Goal: Information Seeking & Learning: Find specific fact

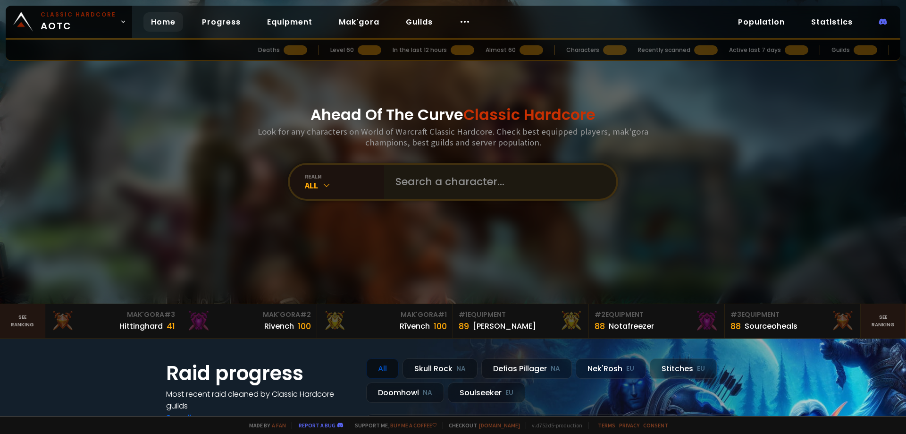
click at [397, 182] on input "text" at bounding box center [497, 182] width 215 height 34
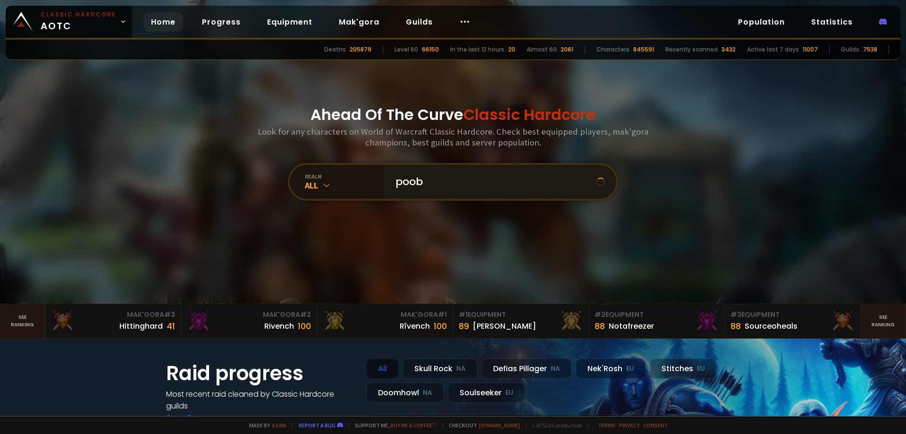
type input "pooby"
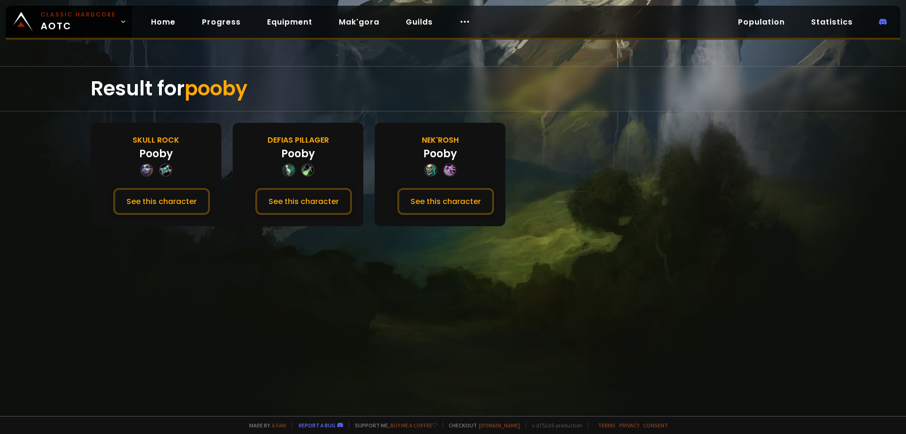
click at [127, 196] on button "See this character" at bounding box center [161, 201] width 97 height 27
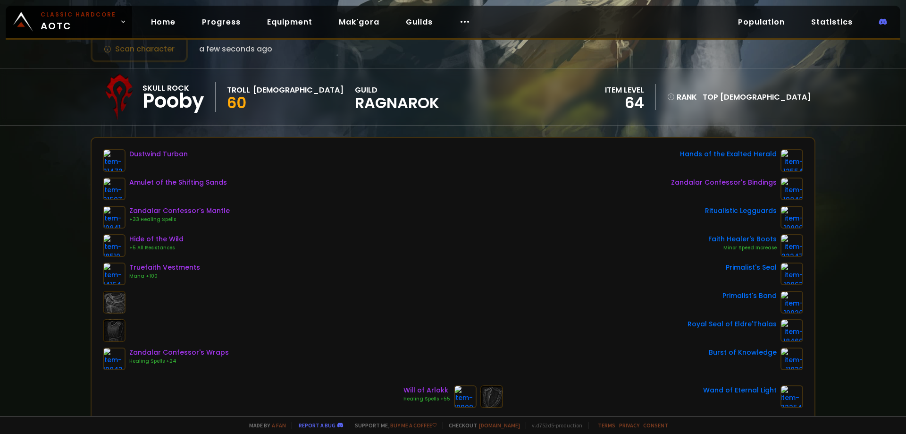
scroll to position [47, 0]
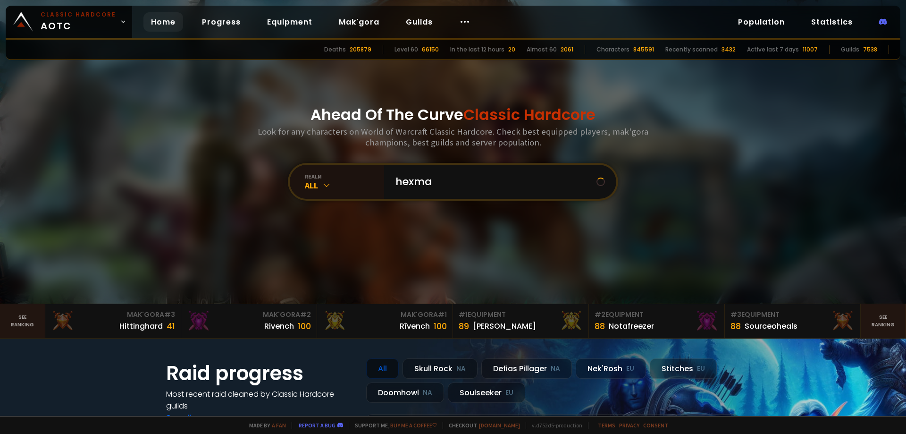
type input "hexman"
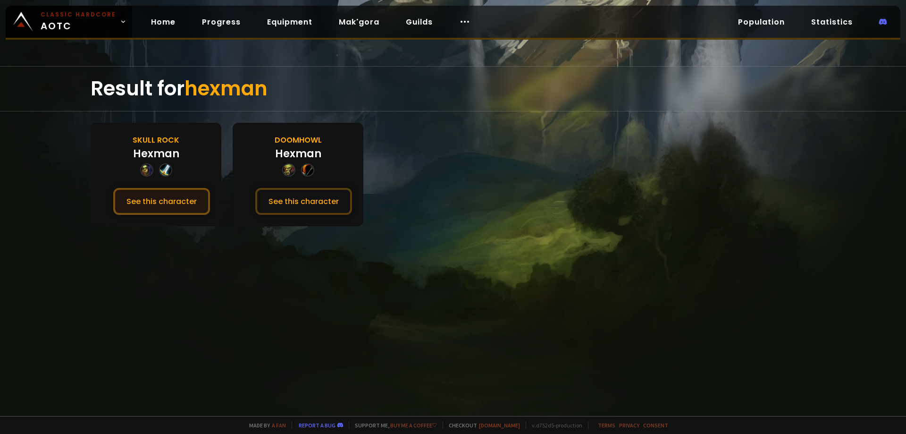
click at [165, 202] on button "See this character" at bounding box center [161, 201] width 97 height 27
click at [174, 202] on button "See this character" at bounding box center [161, 201] width 97 height 27
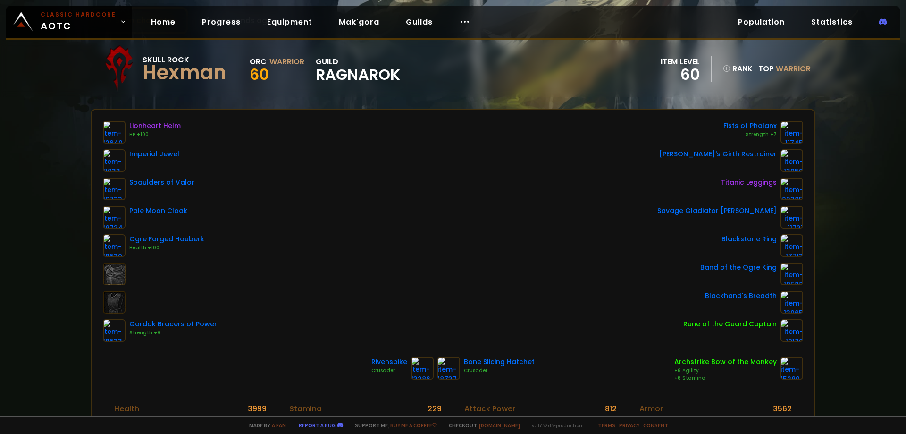
scroll to position [94, 0]
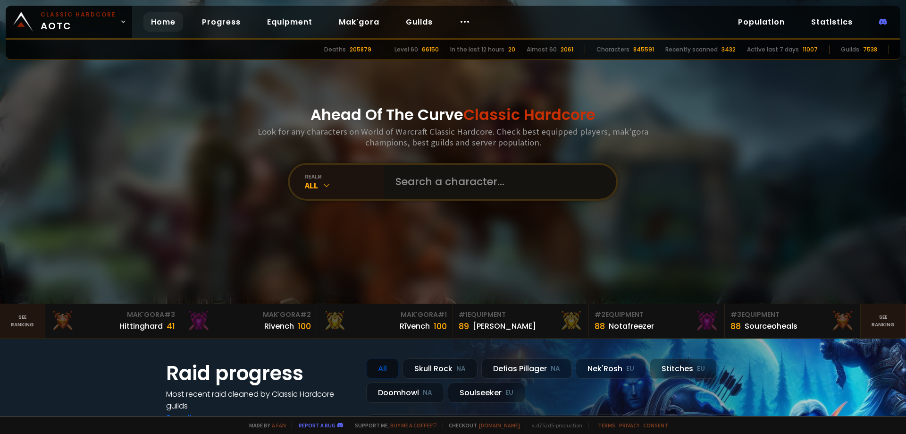
click at [422, 188] on input "text" at bounding box center [497, 182] width 215 height 34
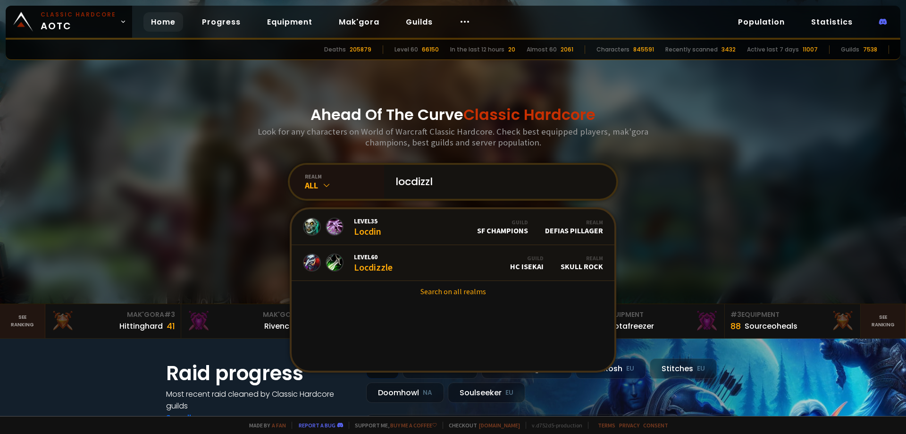
type input "locdizzle"
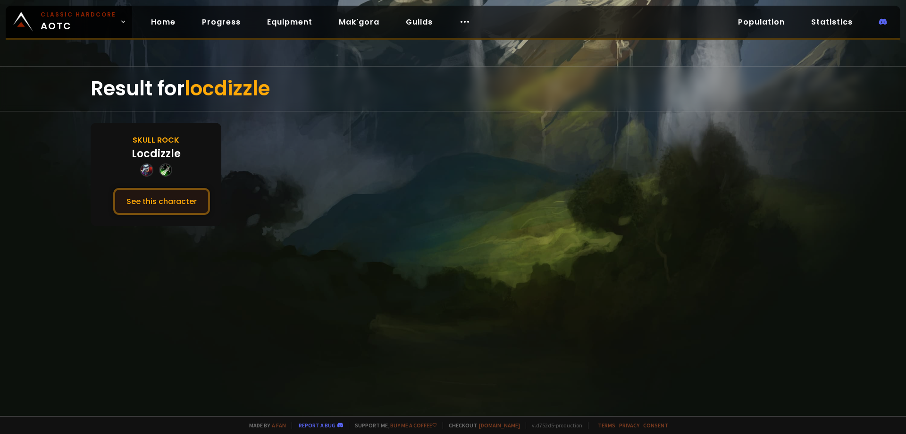
click at [154, 199] on button "See this character" at bounding box center [161, 201] width 97 height 27
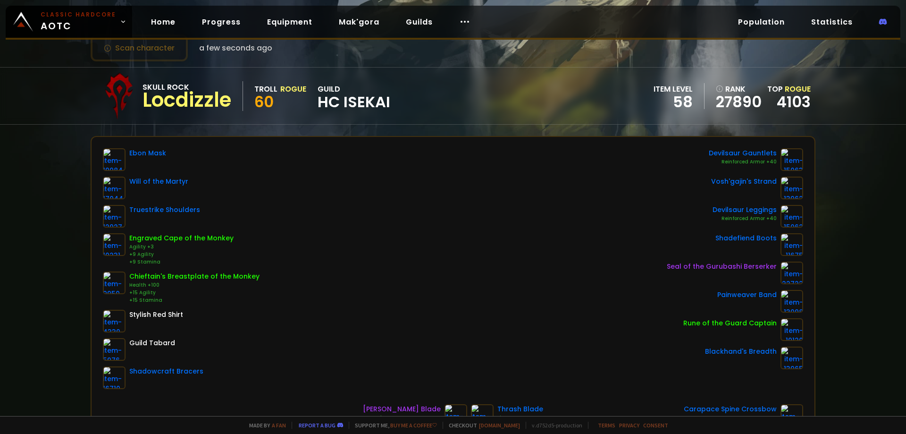
scroll to position [47, 0]
